Goal: Find specific page/section

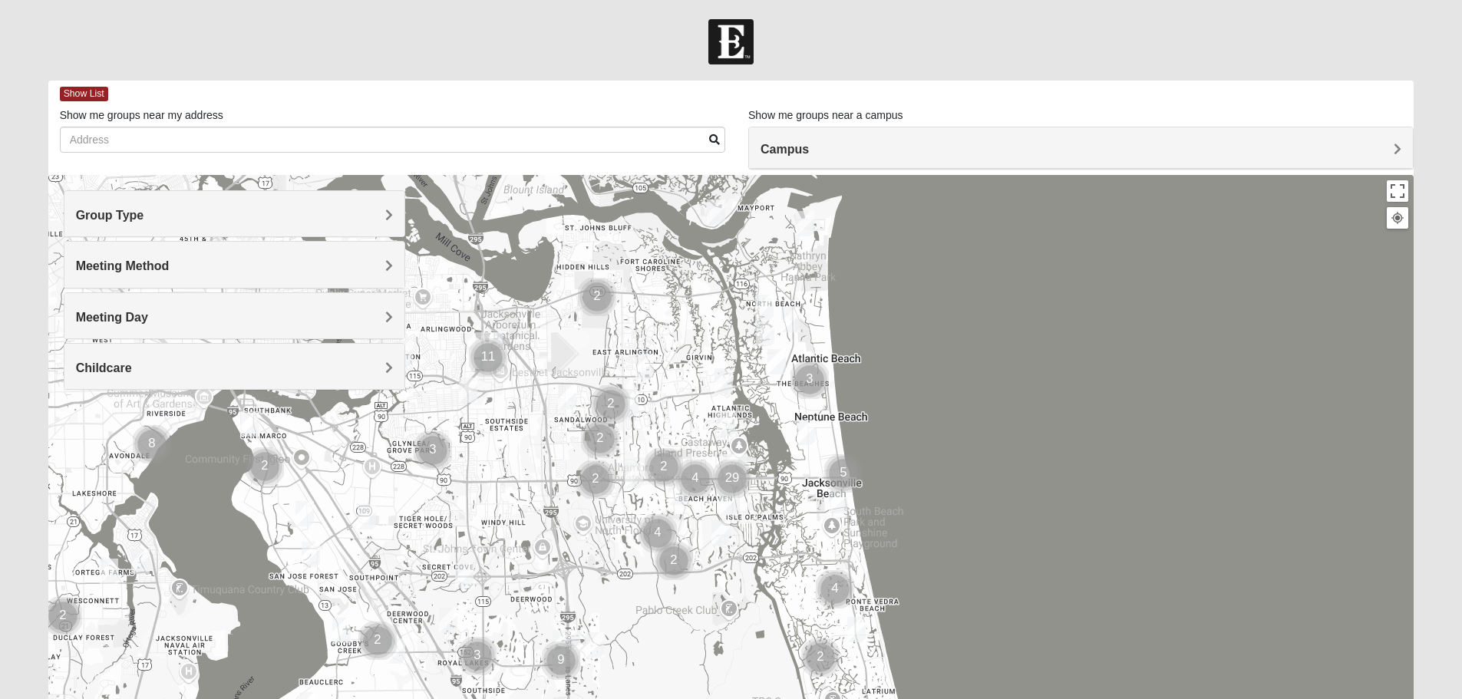
click at [286, 216] on h4 "Group Type" at bounding box center [234, 215] width 317 height 15
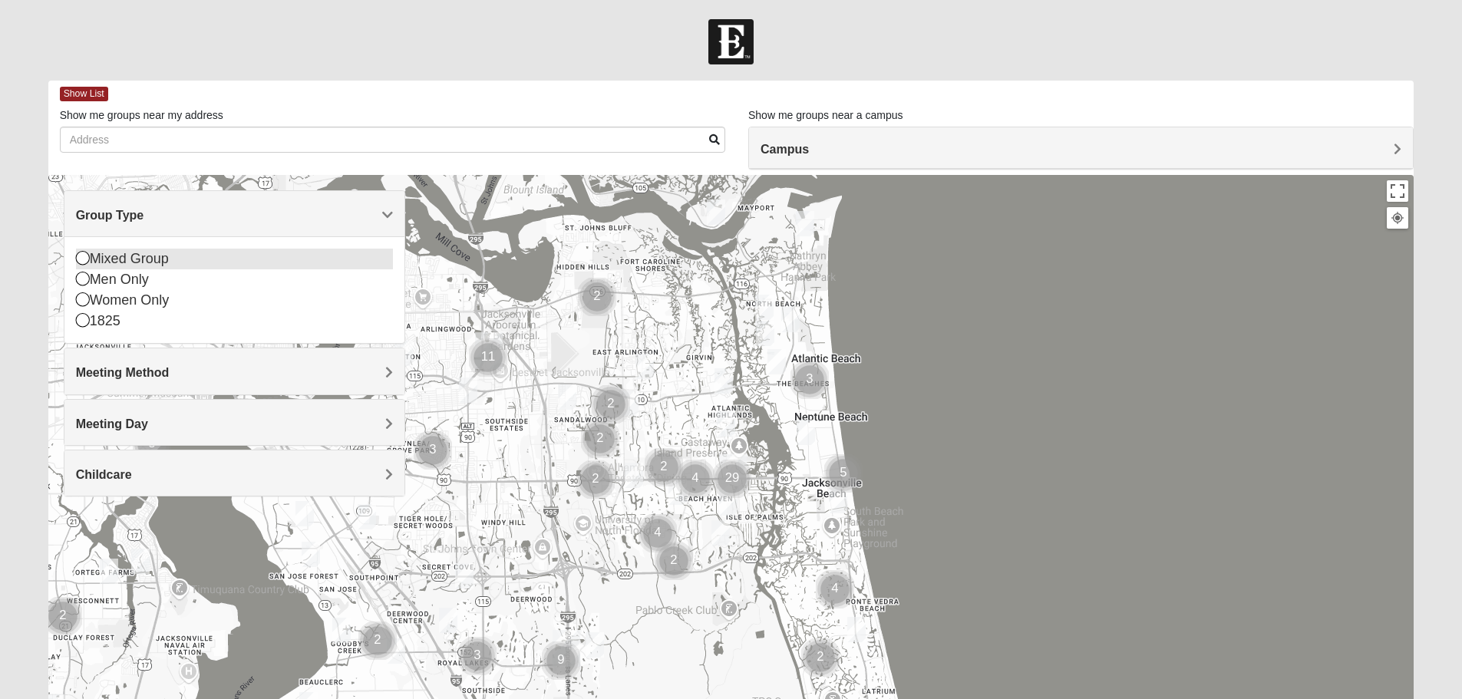
click at [78, 259] on icon at bounding box center [83, 258] width 14 height 14
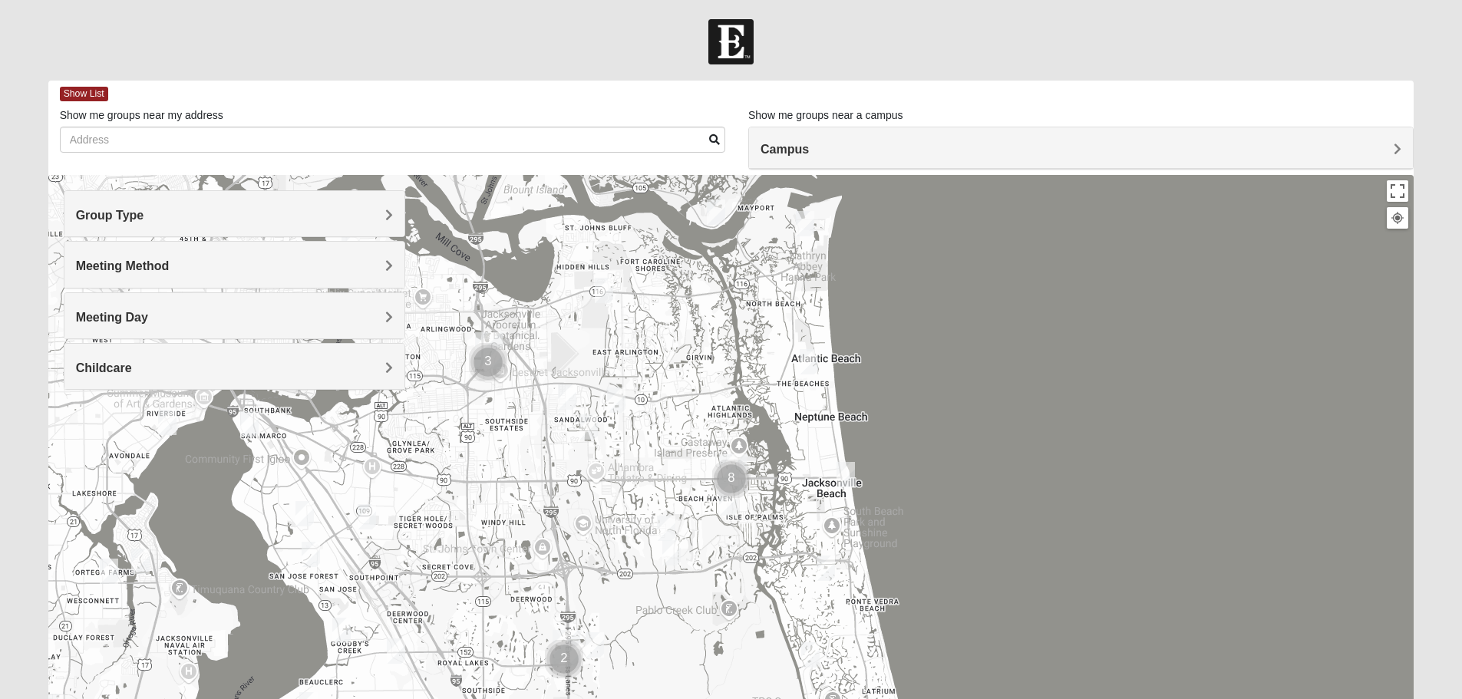
click at [150, 231] on div "Group Type" at bounding box center [234, 213] width 340 height 45
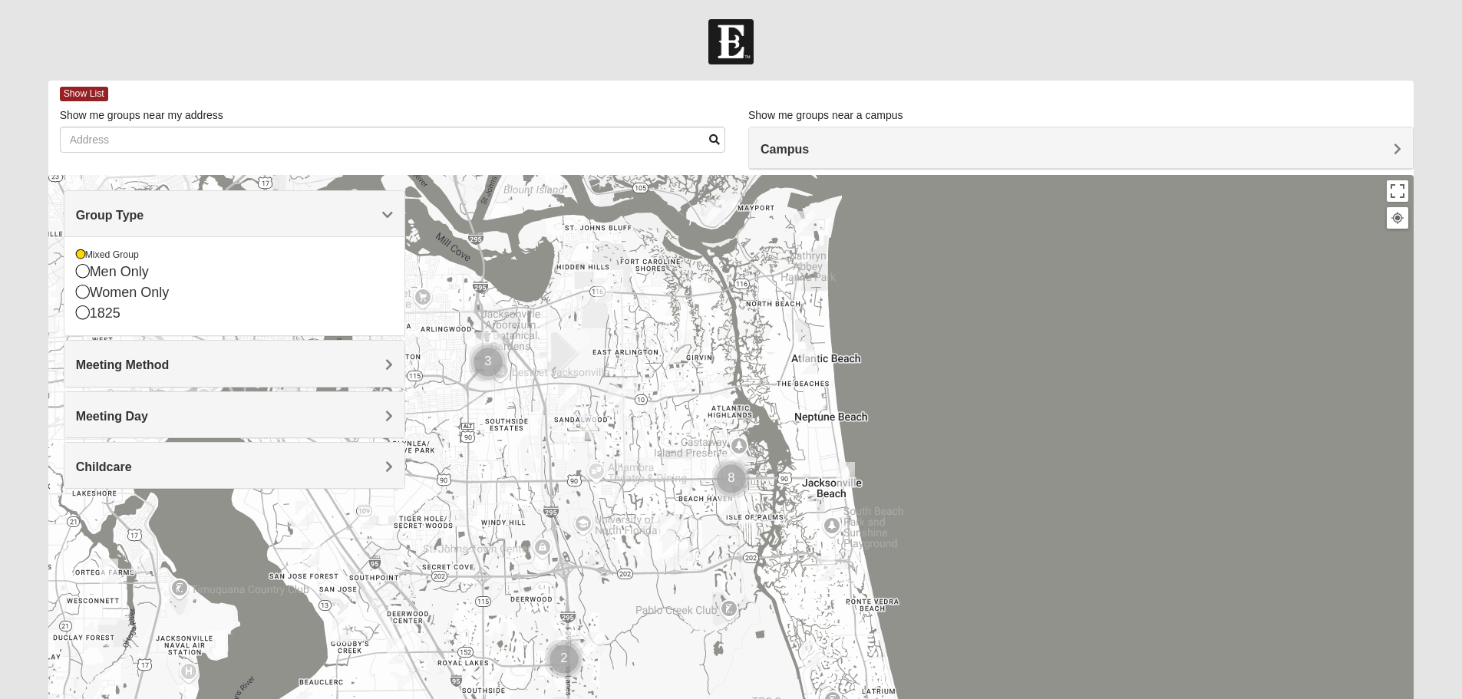
click at [173, 364] on h4 "Meeting Method" at bounding box center [234, 365] width 317 height 15
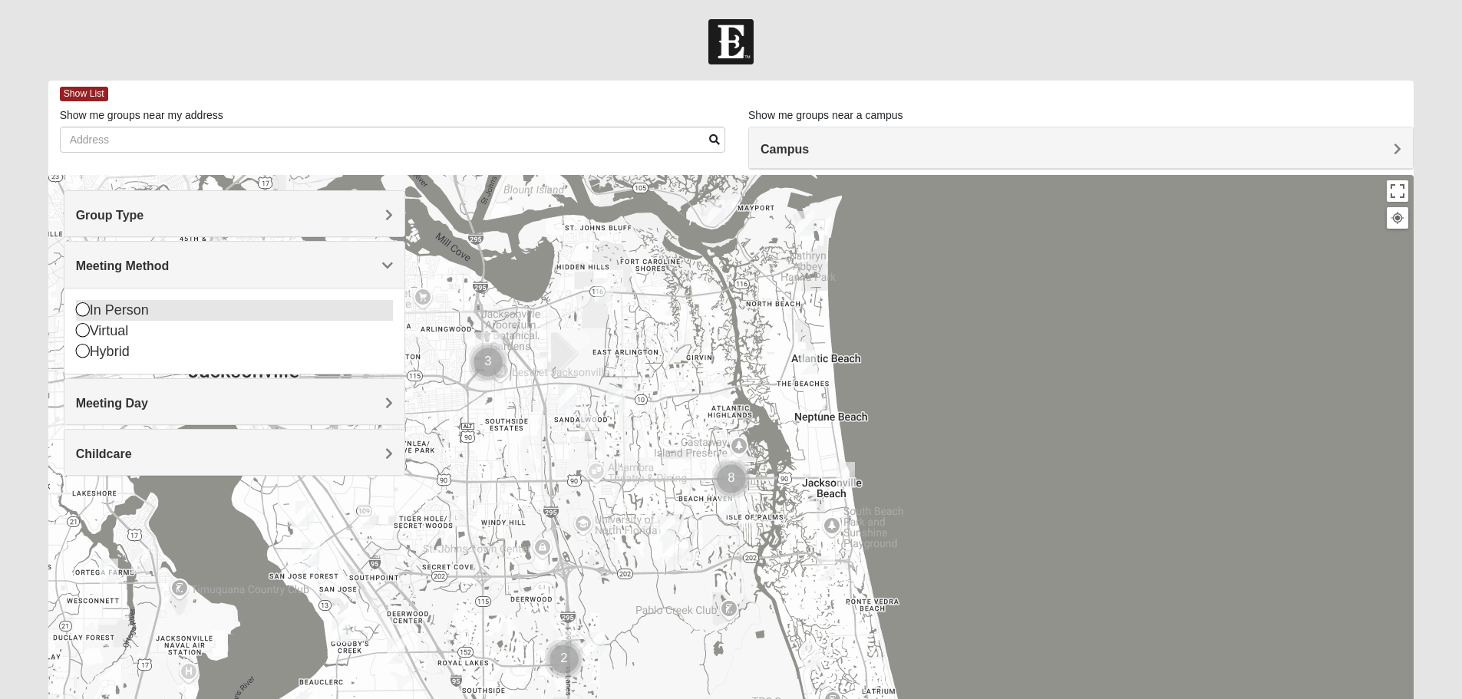
click at [85, 311] on icon at bounding box center [83, 309] width 14 height 14
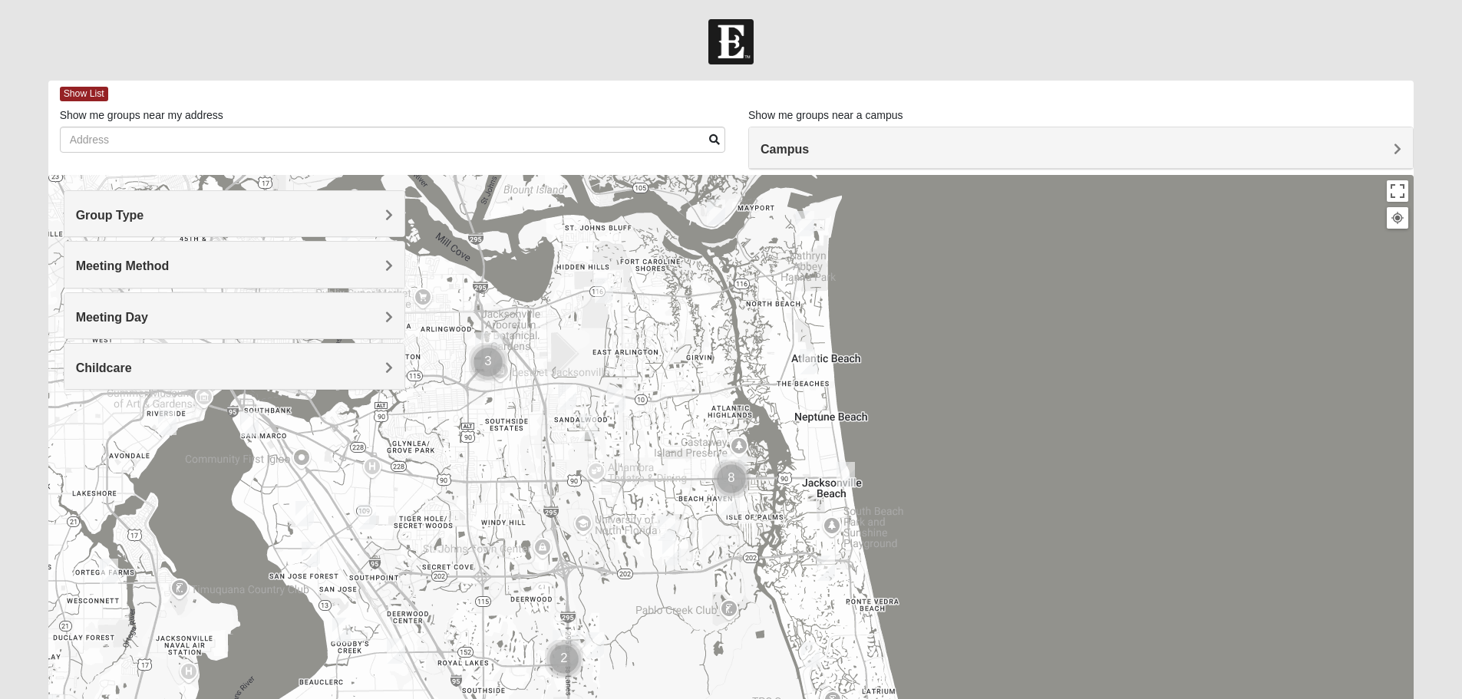
click at [167, 315] on h4 "Meeting Day" at bounding box center [234, 317] width 317 height 15
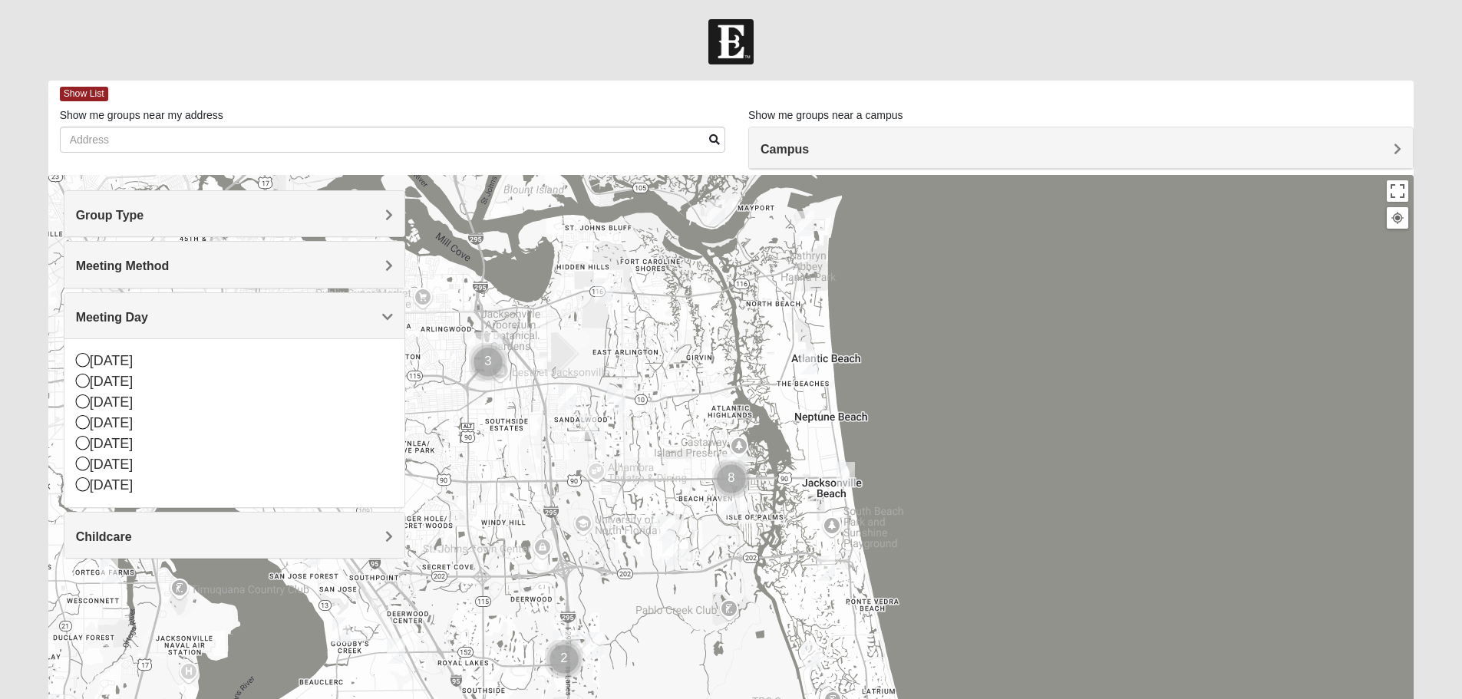
click at [167, 315] on h4 "Meeting Day" at bounding box center [234, 317] width 317 height 15
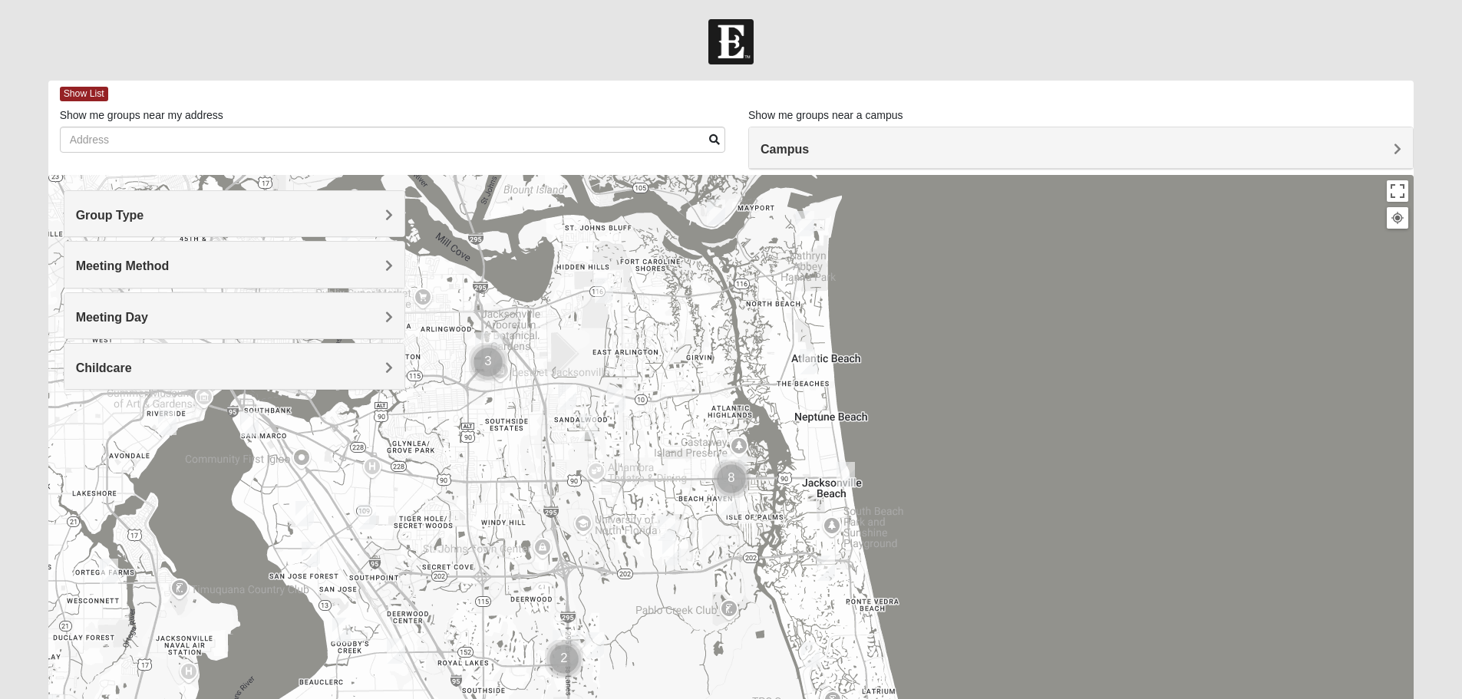
click at [170, 358] on div "Childcare" at bounding box center [234, 366] width 340 height 45
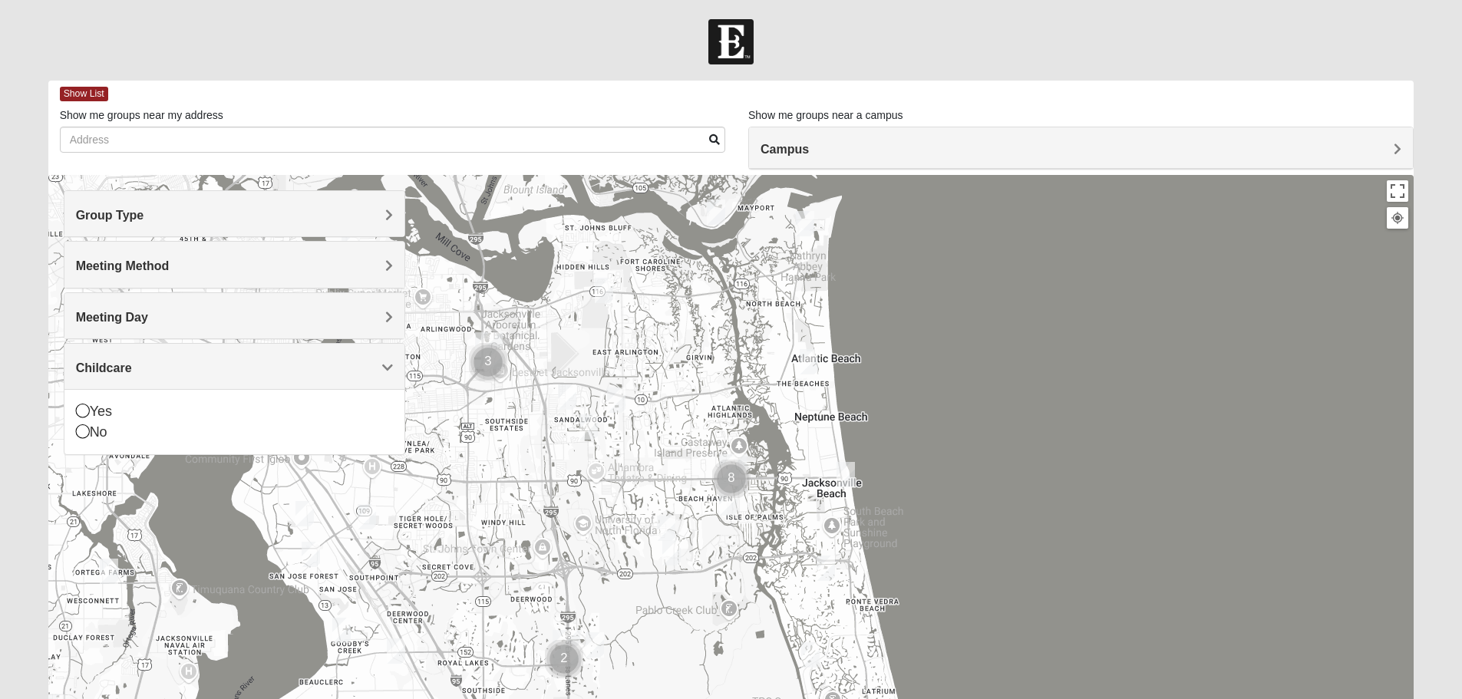
click at [171, 357] on div "Childcare" at bounding box center [234, 366] width 340 height 45
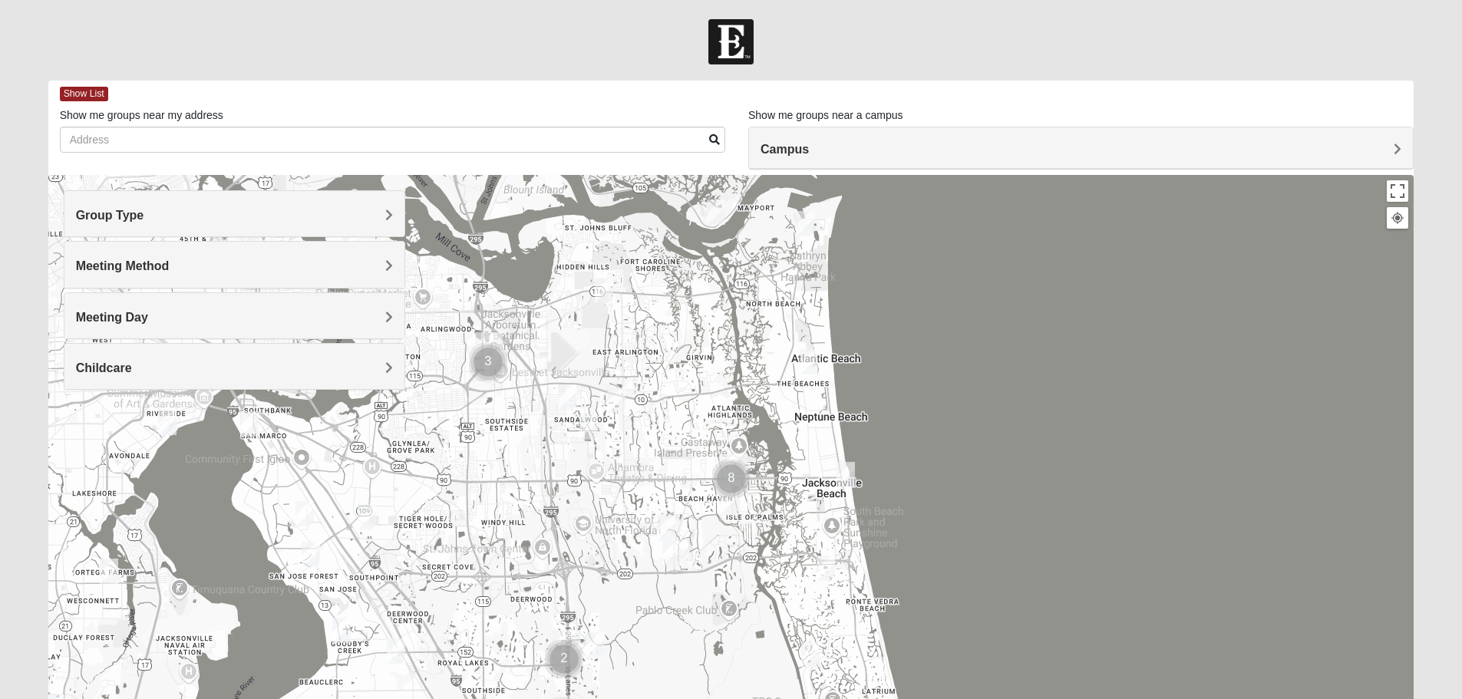
click at [168, 318] on h4 "Meeting Day" at bounding box center [234, 317] width 317 height 15
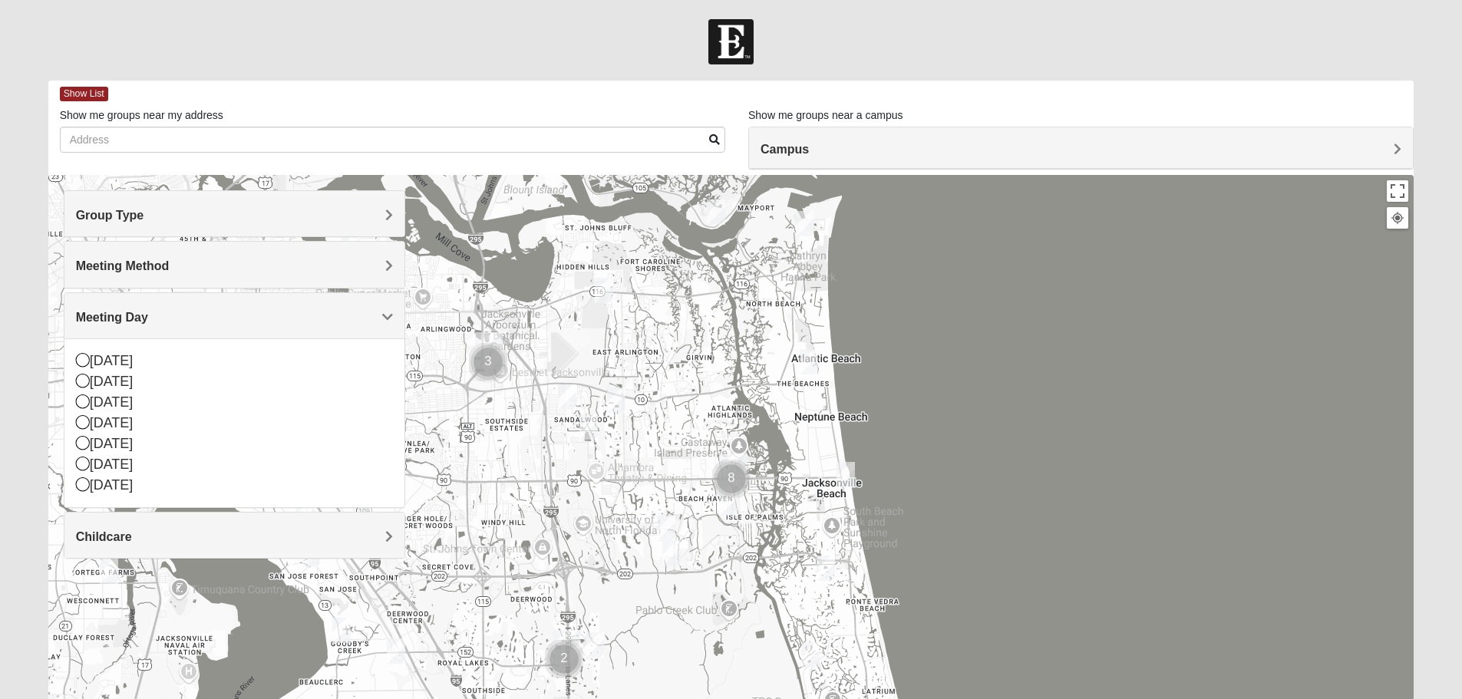
click at [168, 318] on h4 "Meeting Day" at bounding box center [234, 317] width 317 height 15
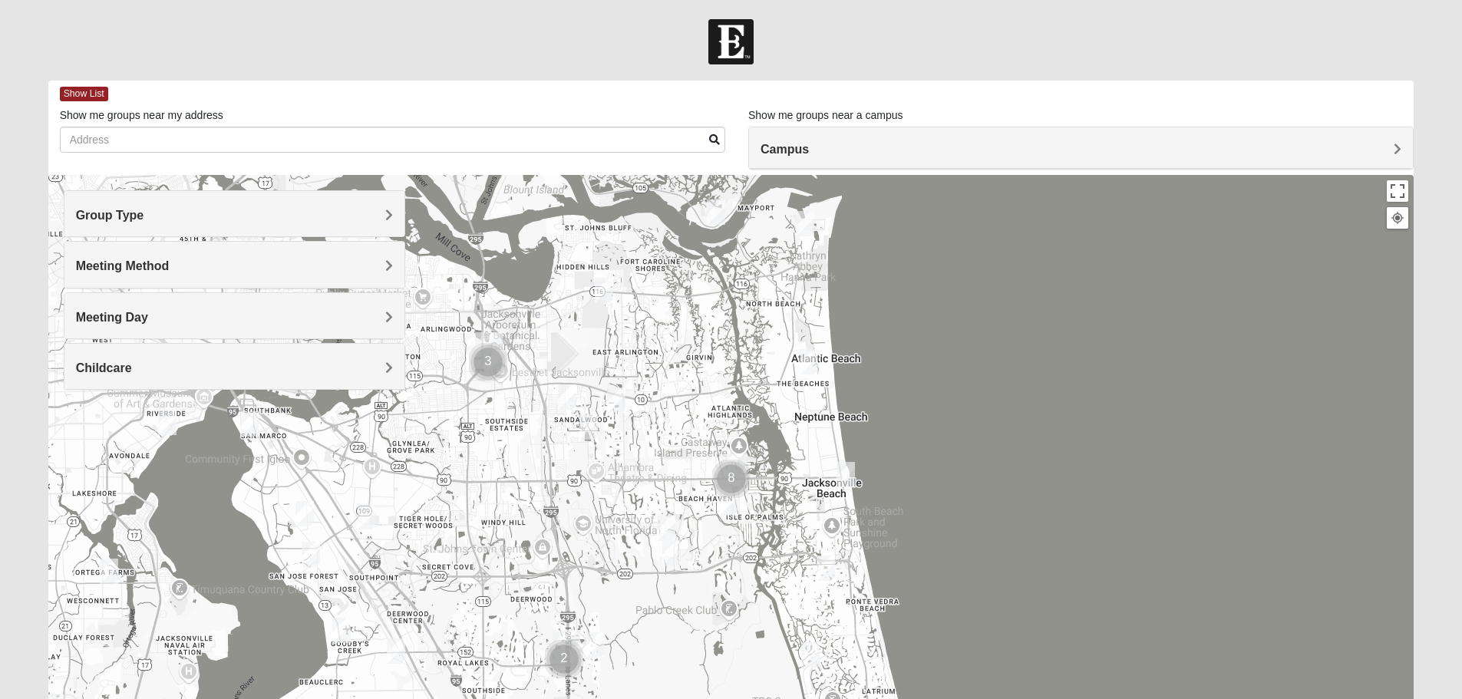
click at [188, 366] on h4 "Childcare" at bounding box center [234, 368] width 317 height 15
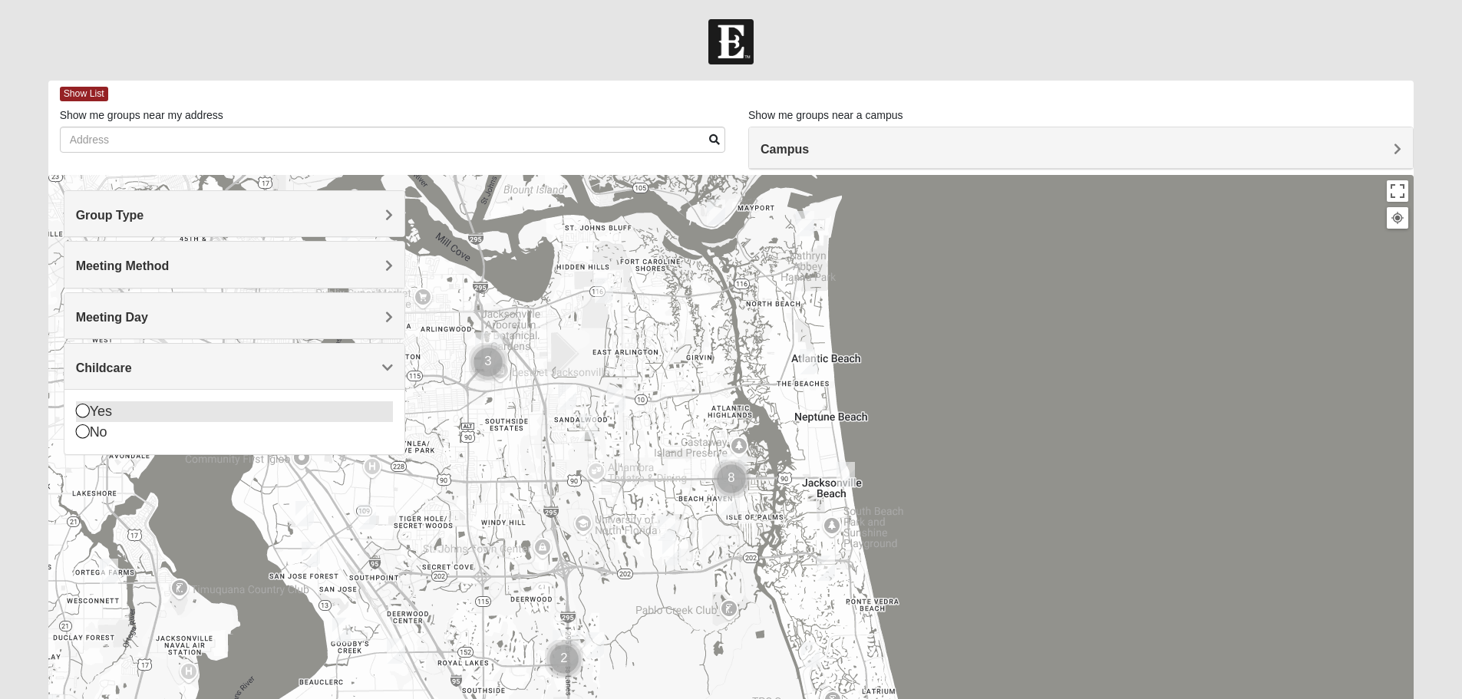
click at [87, 412] on icon at bounding box center [83, 411] width 14 height 14
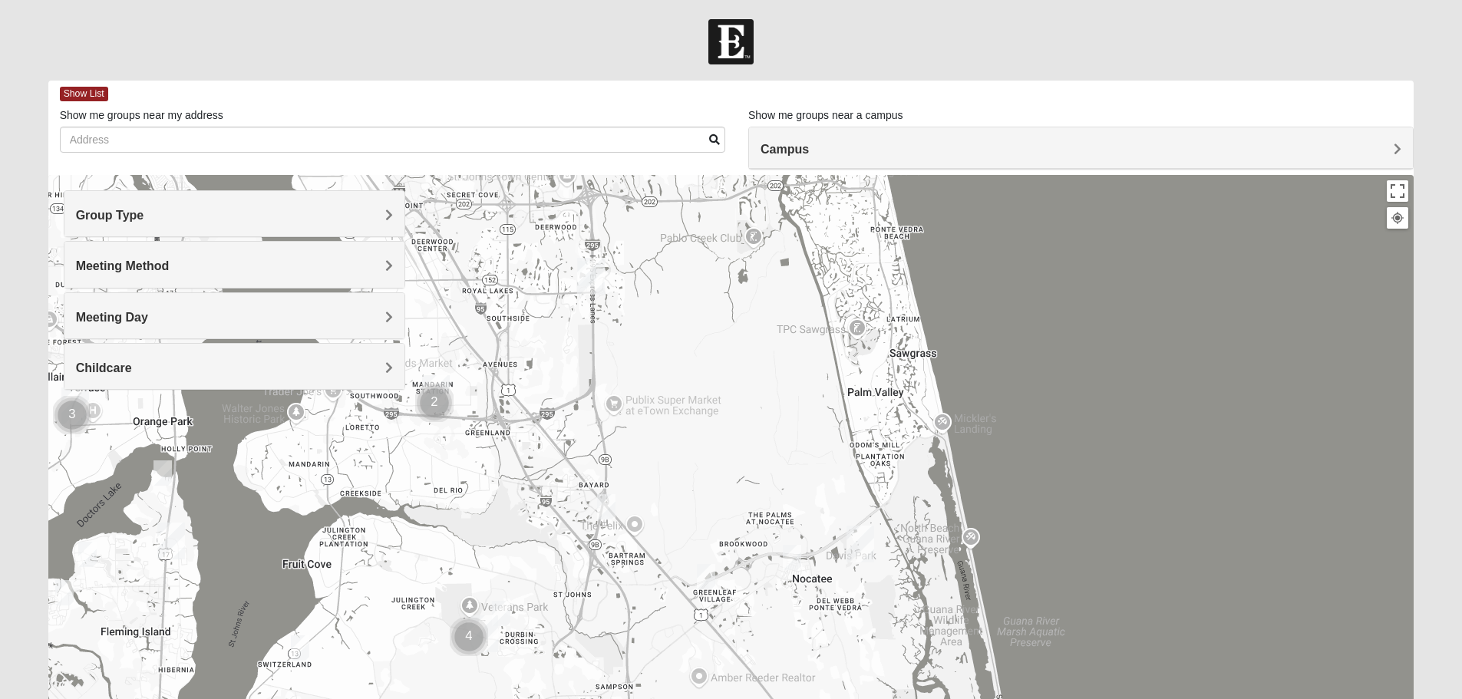
drag, startPoint x: 604, startPoint y: 548, endPoint x: 630, endPoint y: 233, distance: 316.6
click at [630, 233] on div at bounding box center [731, 482] width 1366 height 614
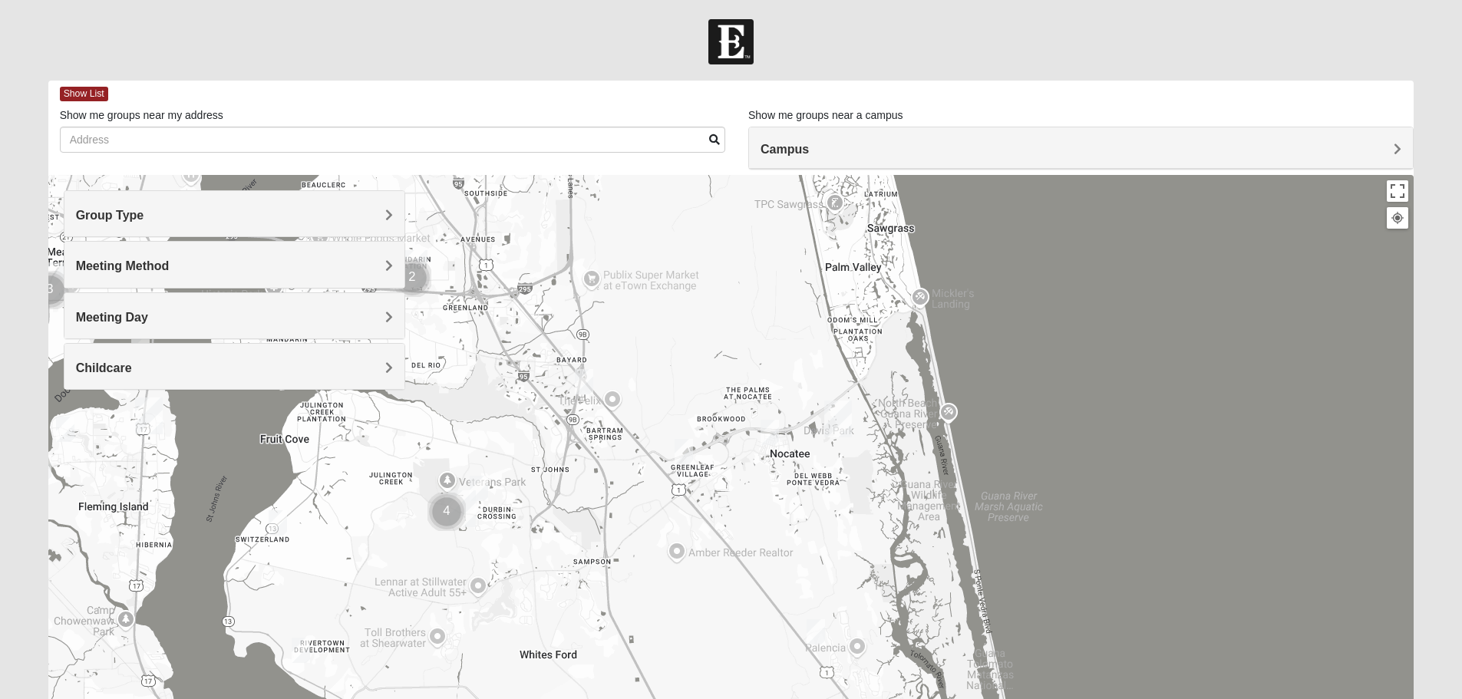
drag, startPoint x: 572, startPoint y: 636, endPoint x: 550, endPoint y: 474, distance: 162.7
click at [550, 474] on div at bounding box center [731, 482] width 1366 height 614
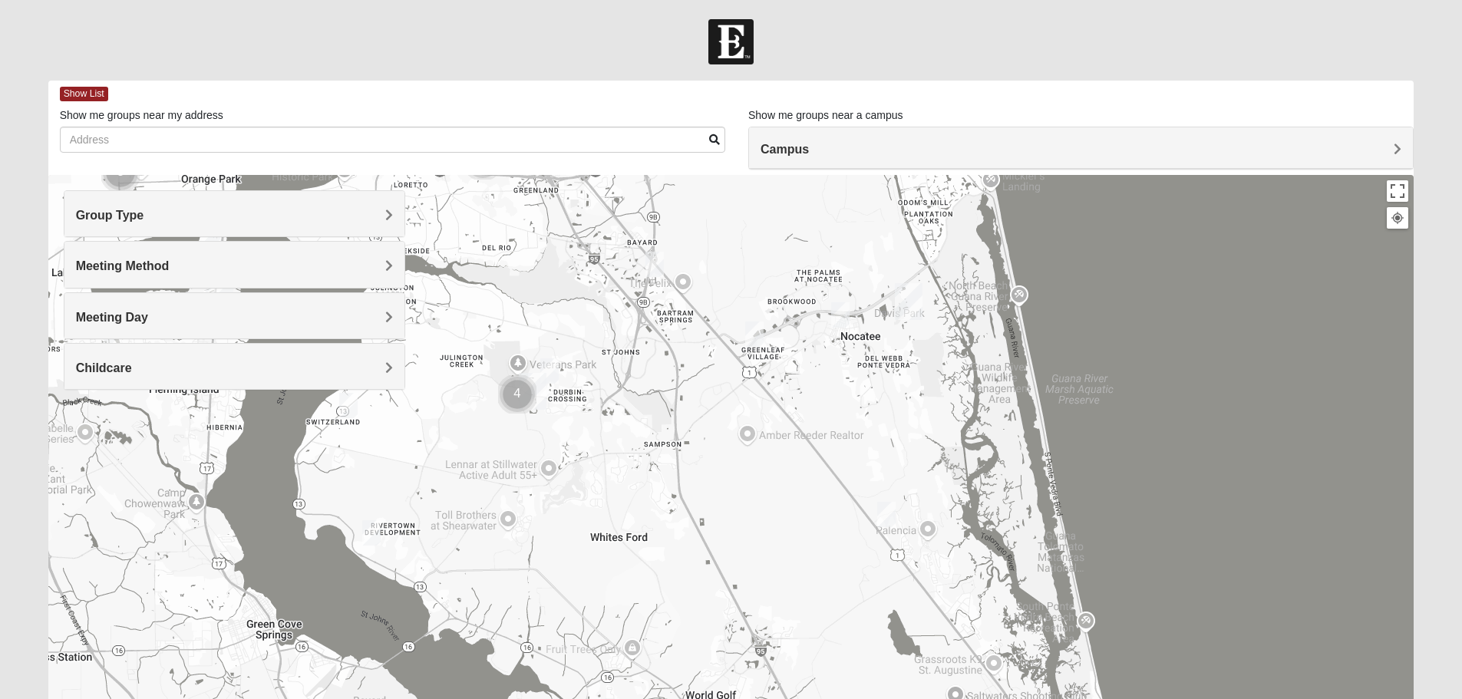
drag, startPoint x: 385, startPoint y: 507, endPoint x: 434, endPoint y: 392, distance: 125.2
click at [434, 392] on div at bounding box center [731, 482] width 1366 height 614
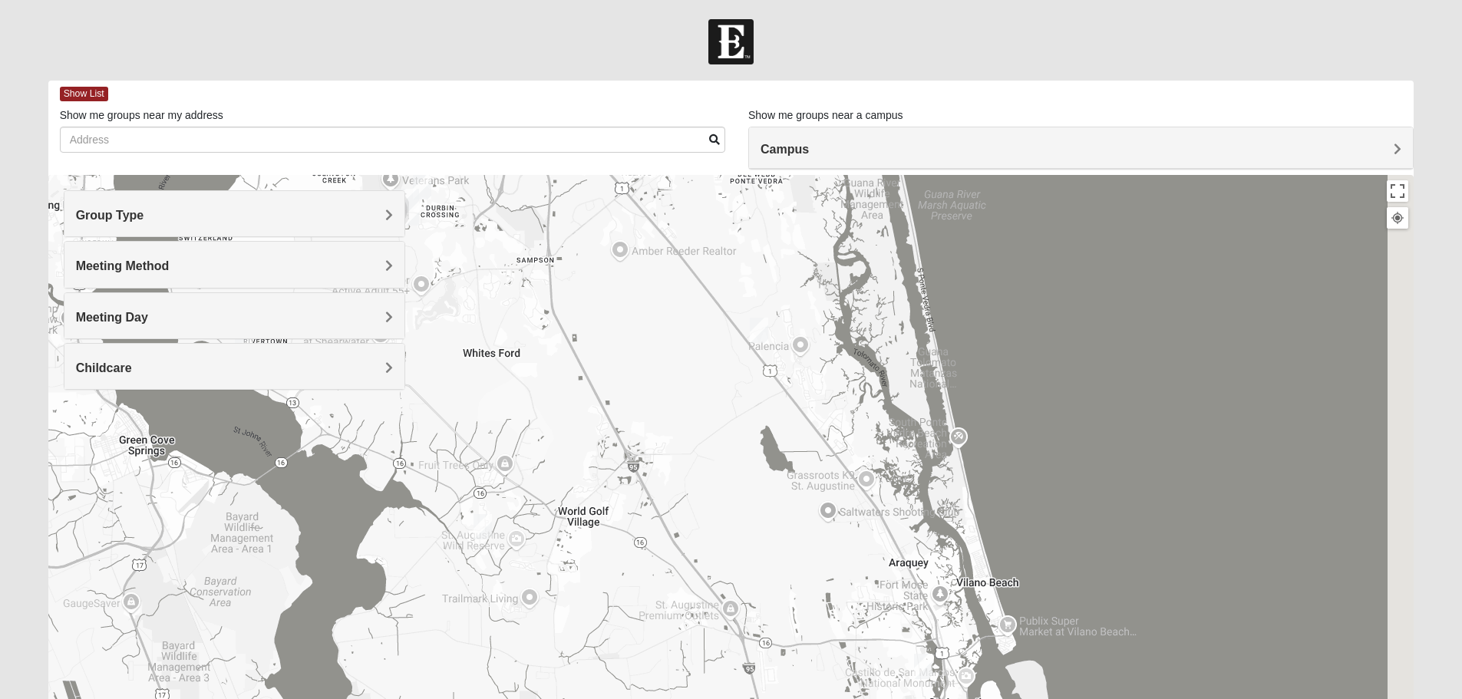
drag, startPoint x: 572, startPoint y: 589, endPoint x: 441, endPoint y: 422, distance: 212.1
click at [441, 422] on div at bounding box center [731, 482] width 1366 height 614
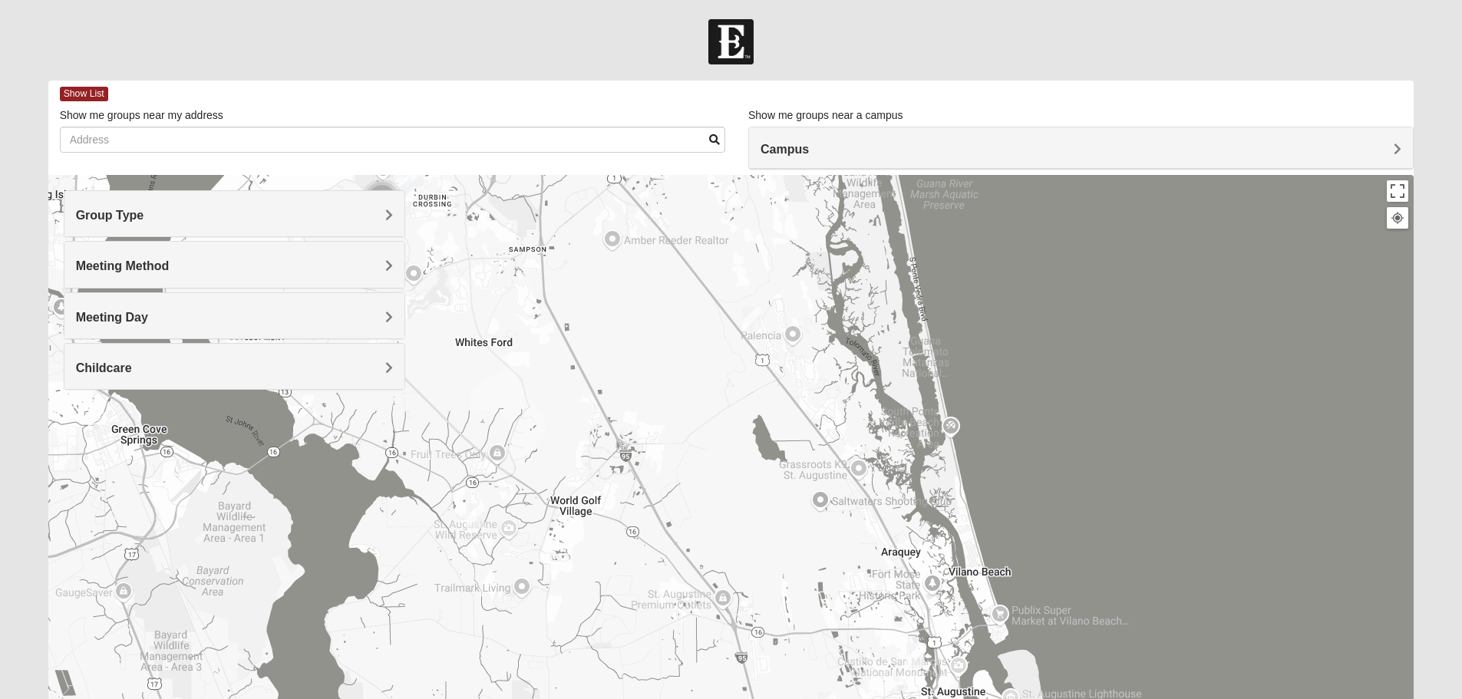
click at [474, 514] on img "Mixed Thomas 32092" at bounding box center [475, 516] width 18 height 25
click at [379, 461] on div "[DATE] PM Mixed Group In Person Childcare Learn More" at bounding box center [480, 470] width 252 height 49
click at [375, 474] on span "Learn More" at bounding box center [386, 482] width 64 height 16
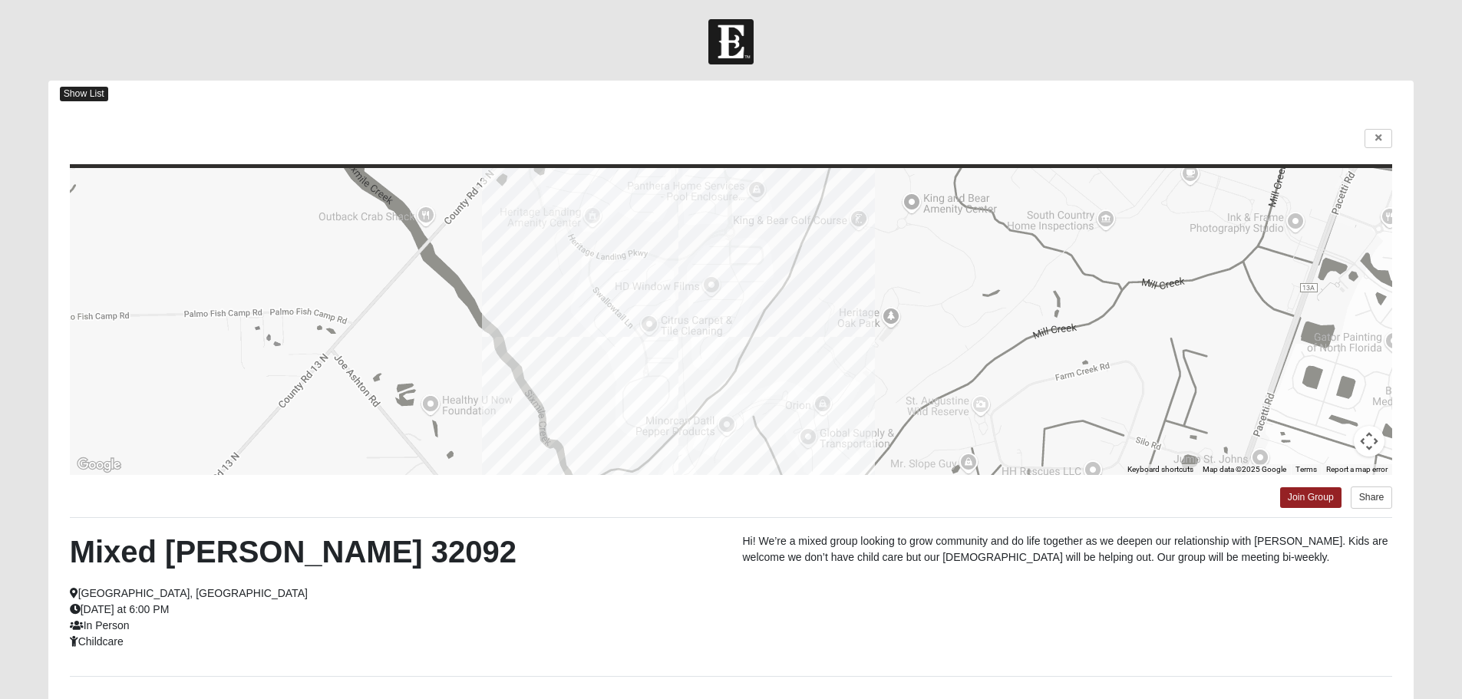
click at [94, 90] on span "Show List" at bounding box center [84, 94] width 48 height 15
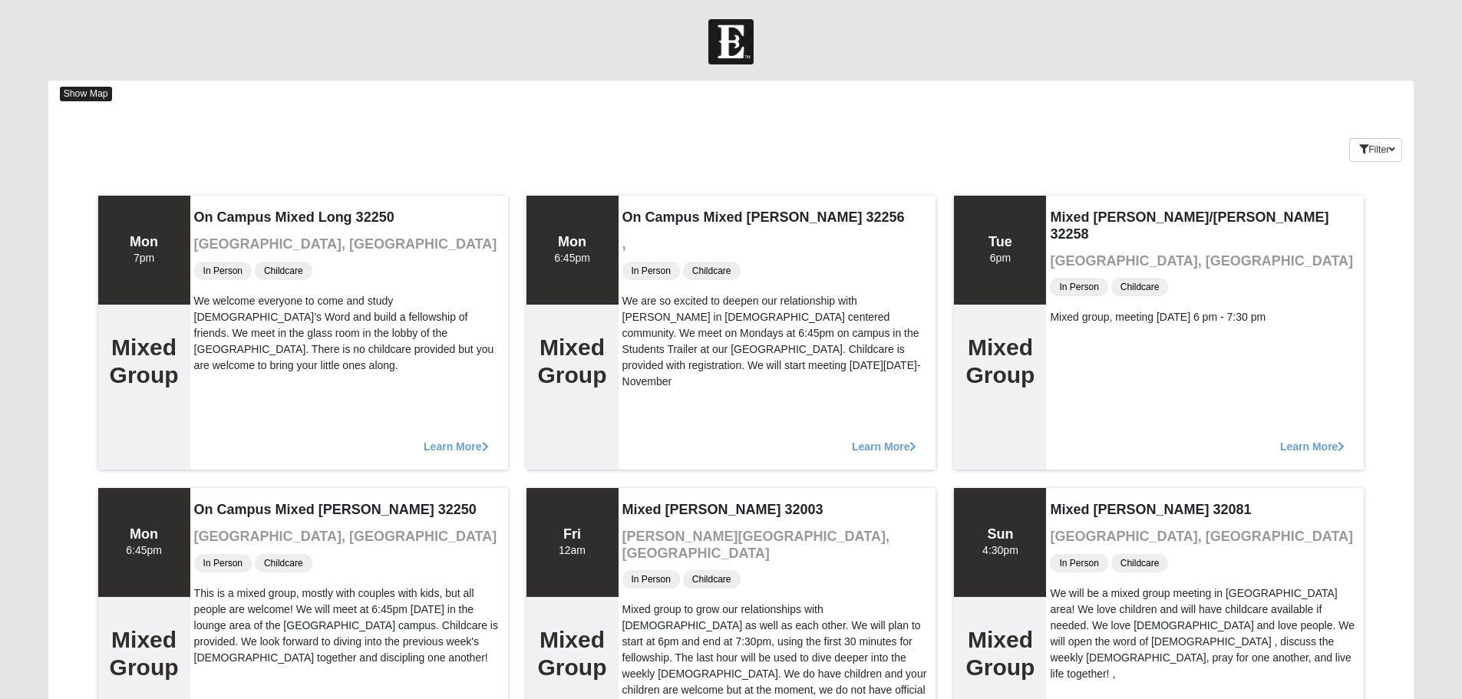
click at [89, 87] on span "Show Map" at bounding box center [86, 94] width 52 height 15
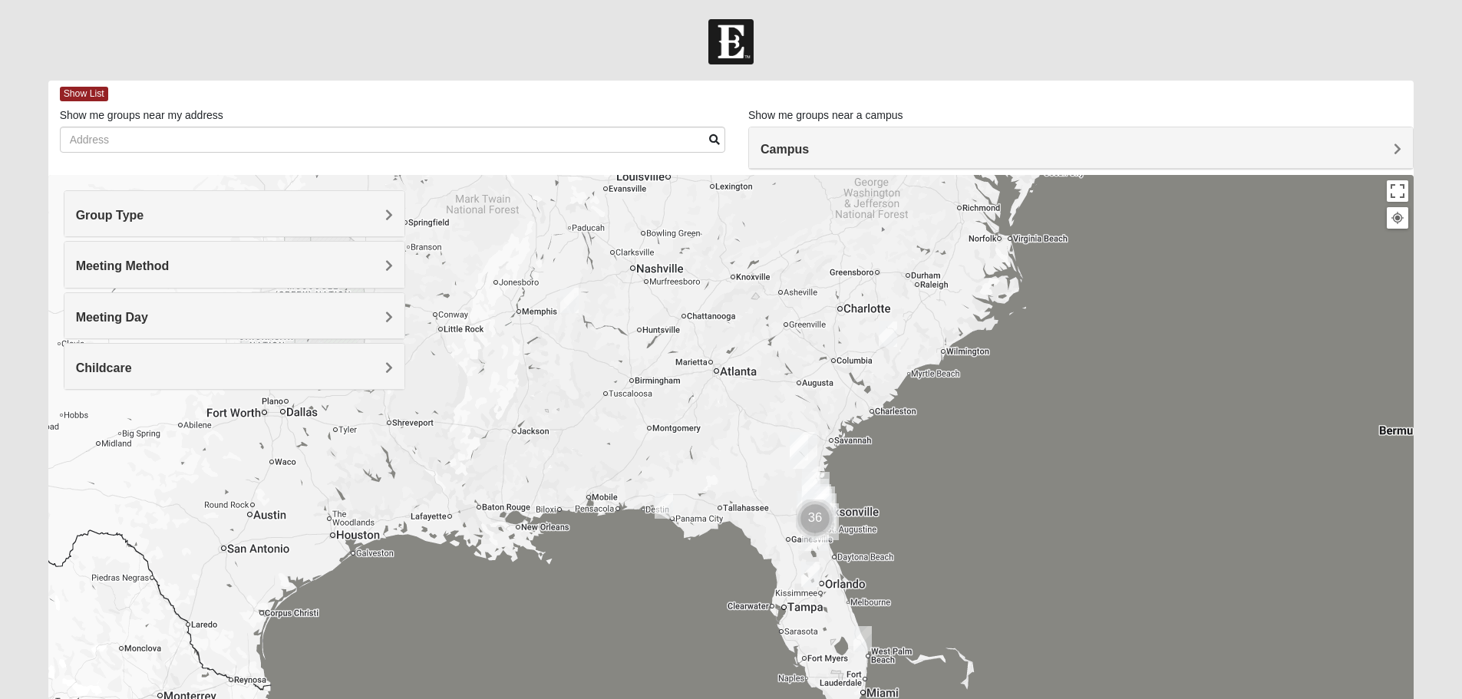
click at [191, 212] on h4 "Group Type" at bounding box center [234, 215] width 317 height 15
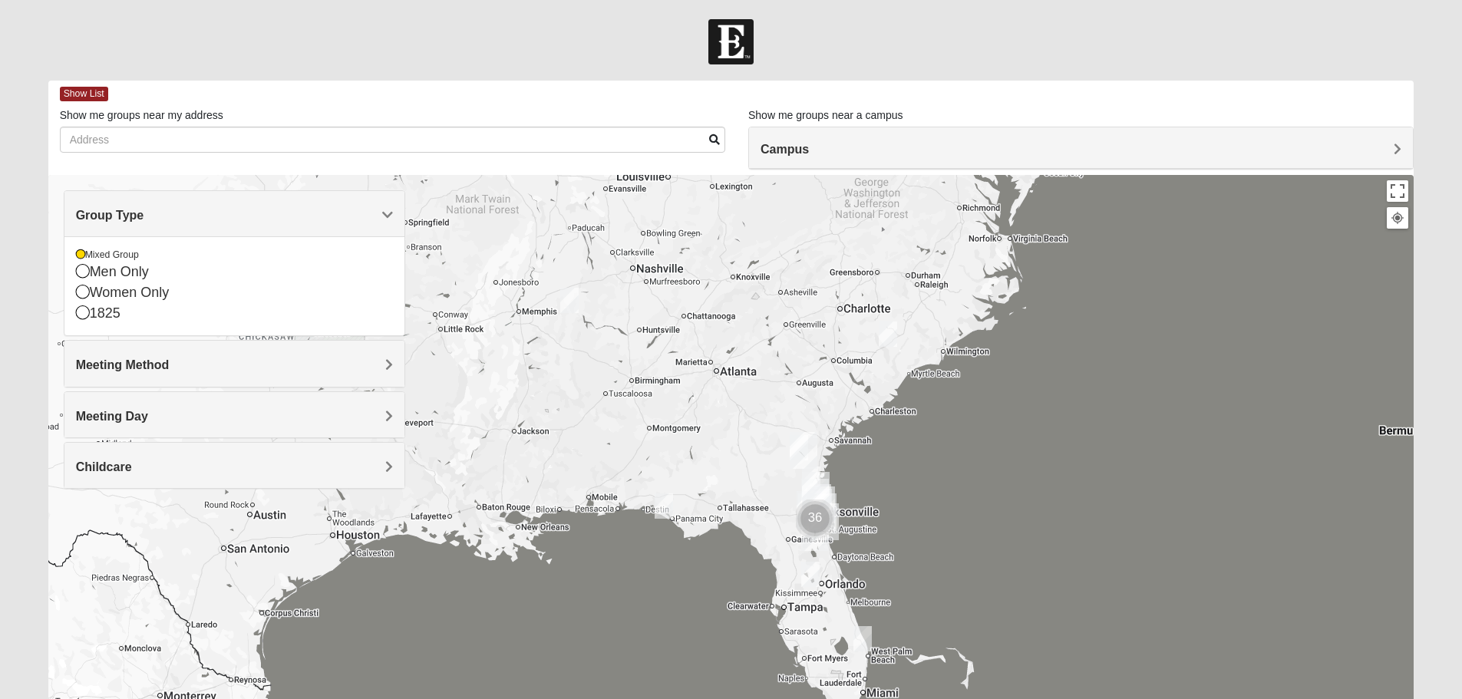
click at [191, 207] on div "Group Type" at bounding box center [234, 213] width 340 height 45
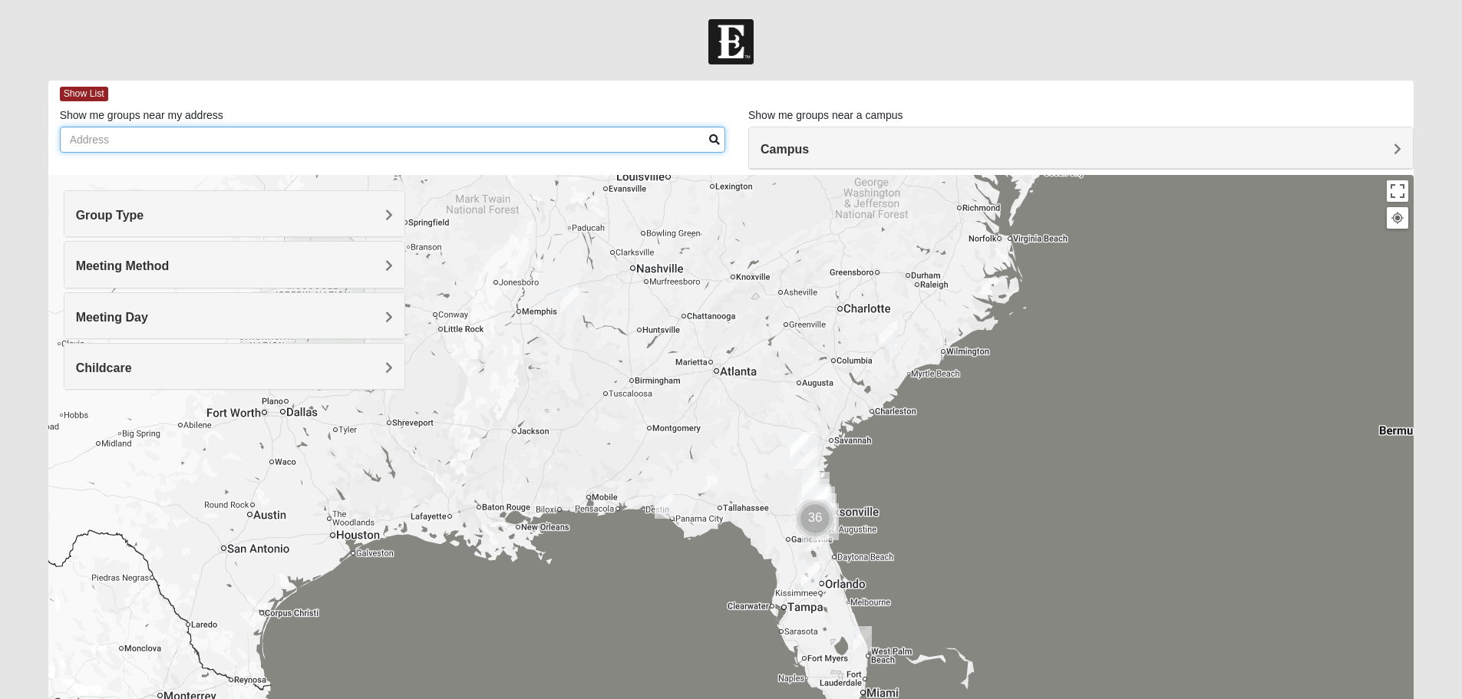
click at [198, 146] on input "Show me groups near my address" at bounding box center [393, 140] width 666 height 26
type input "[STREET_ADDRESS]"
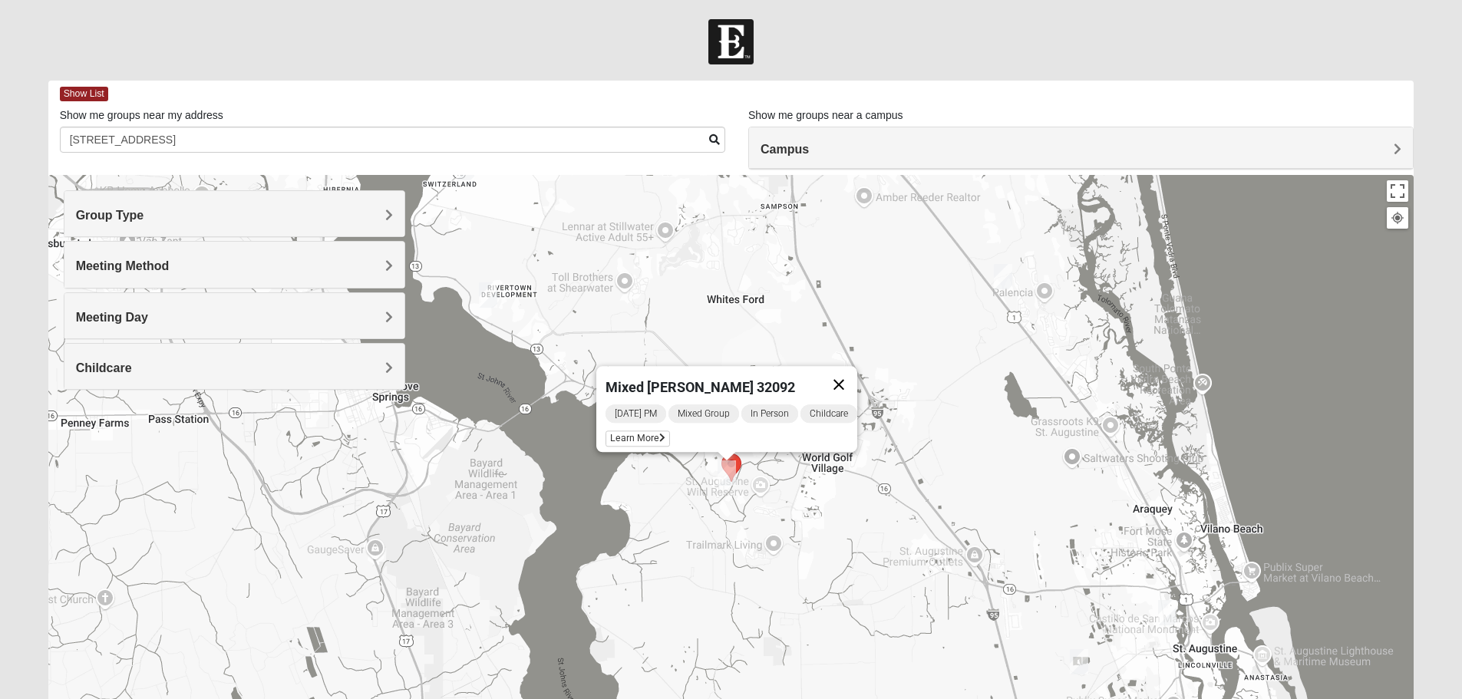
click at [857, 376] on button "Close" at bounding box center [839, 384] width 37 height 37
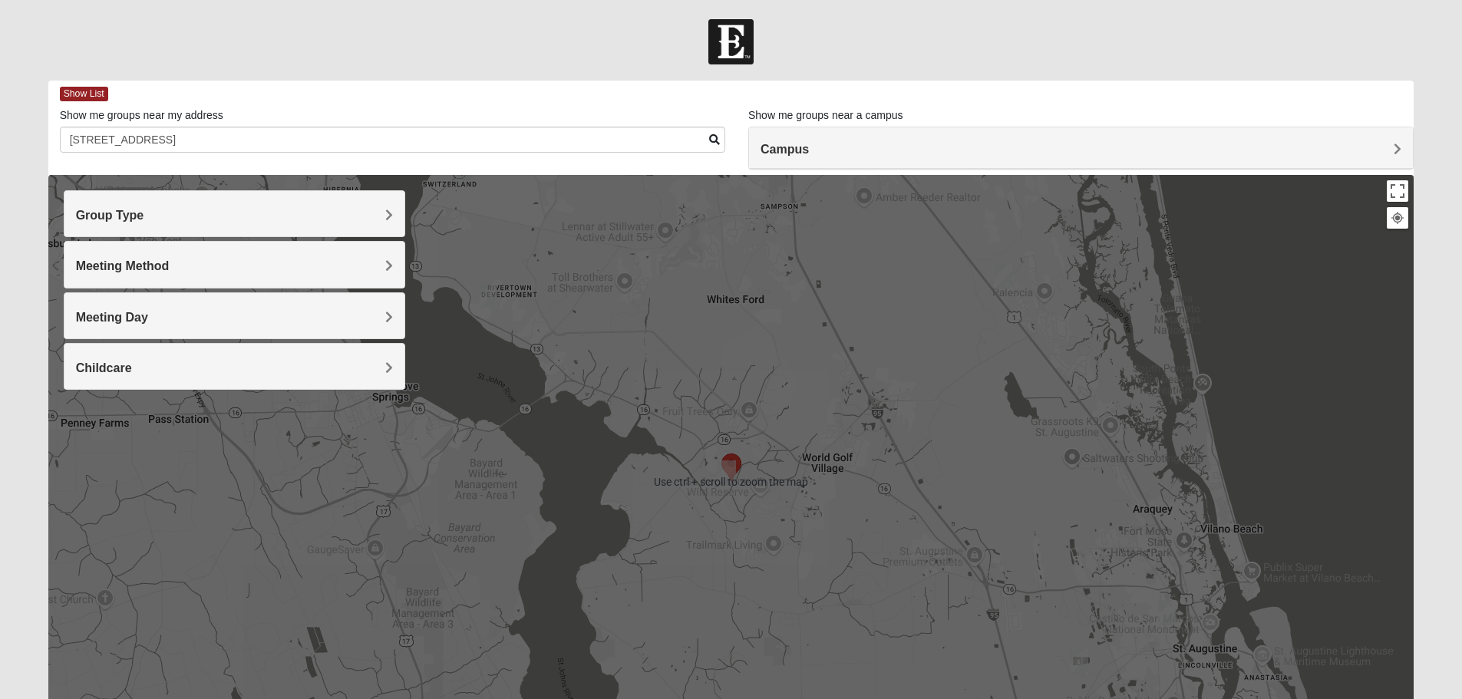
click at [729, 474] on img "Mixed Thomas 32092" at bounding box center [727, 473] width 18 height 25
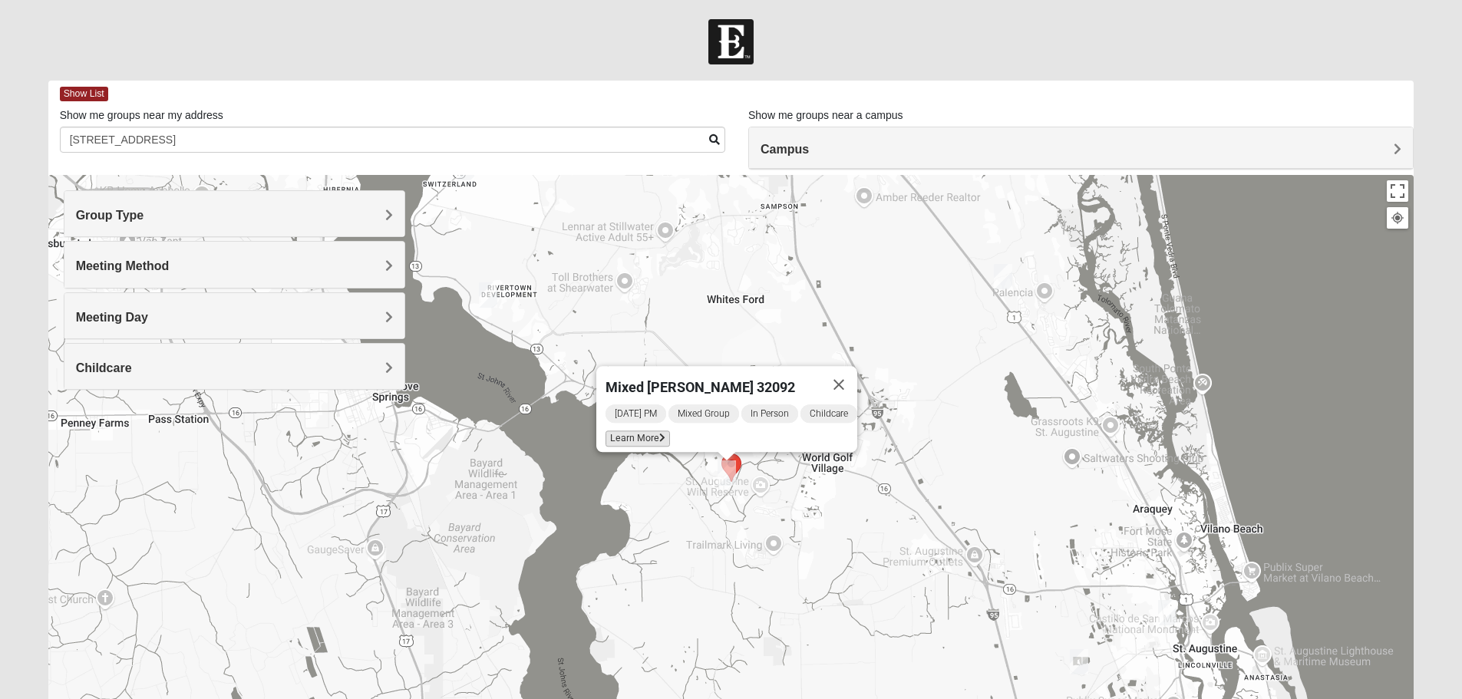
click at [639, 431] on span "Learn More" at bounding box center [638, 439] width 64 height 16
